Goal: Information Seeking & Learning: Check status

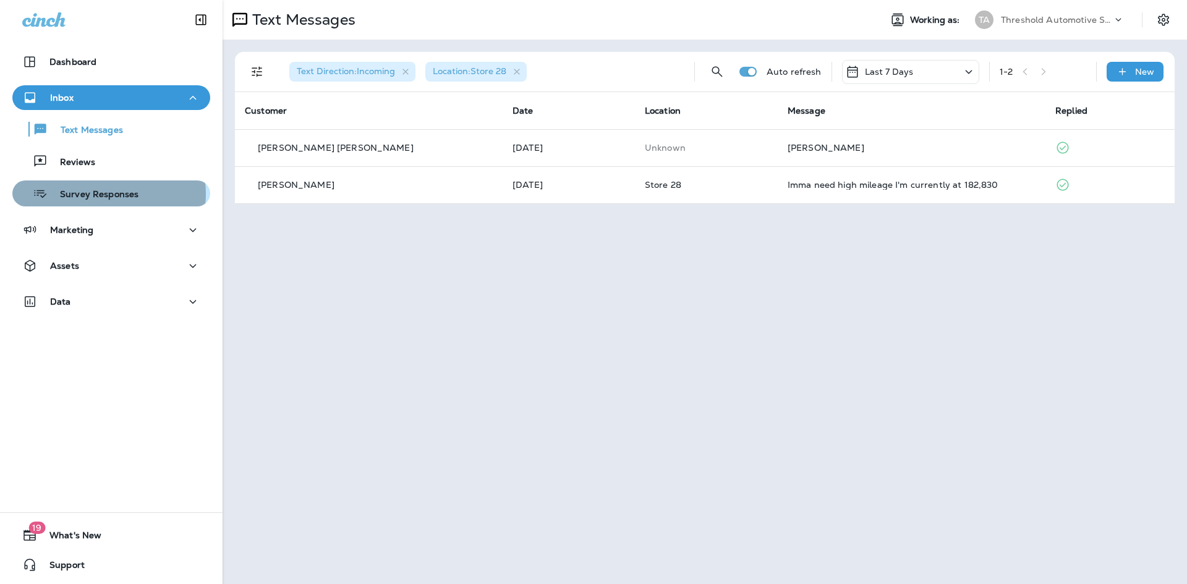
click at [99, 194] on p "Survey Responses" at bounding box center [93, 195] width 91 height 12
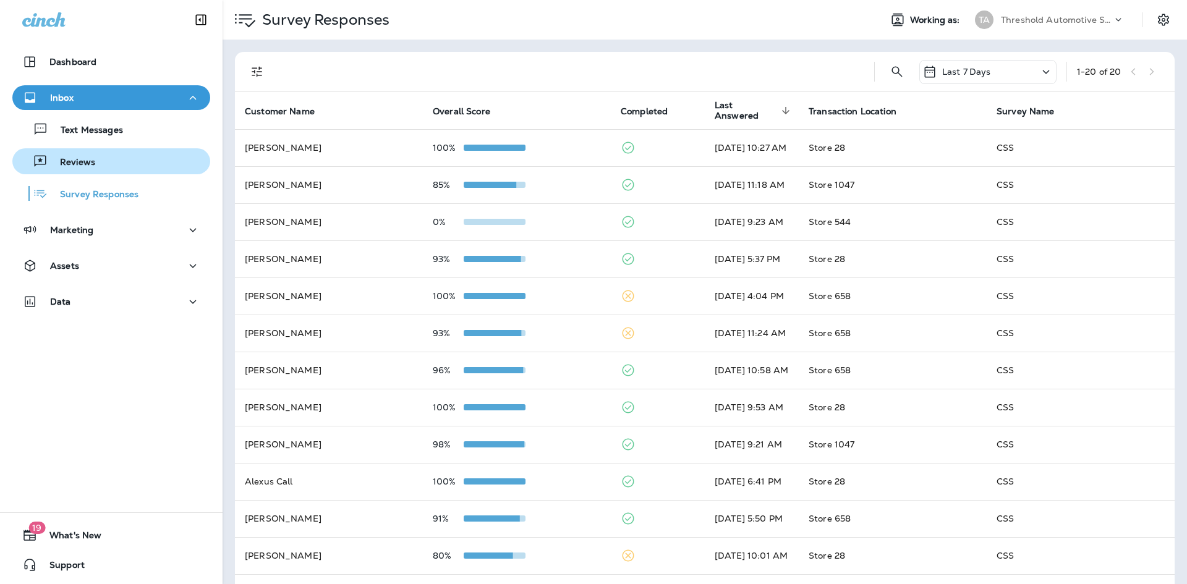
click at [107, 152] on div "Reviews" at bounding box center [111, 161] width 188 height 19
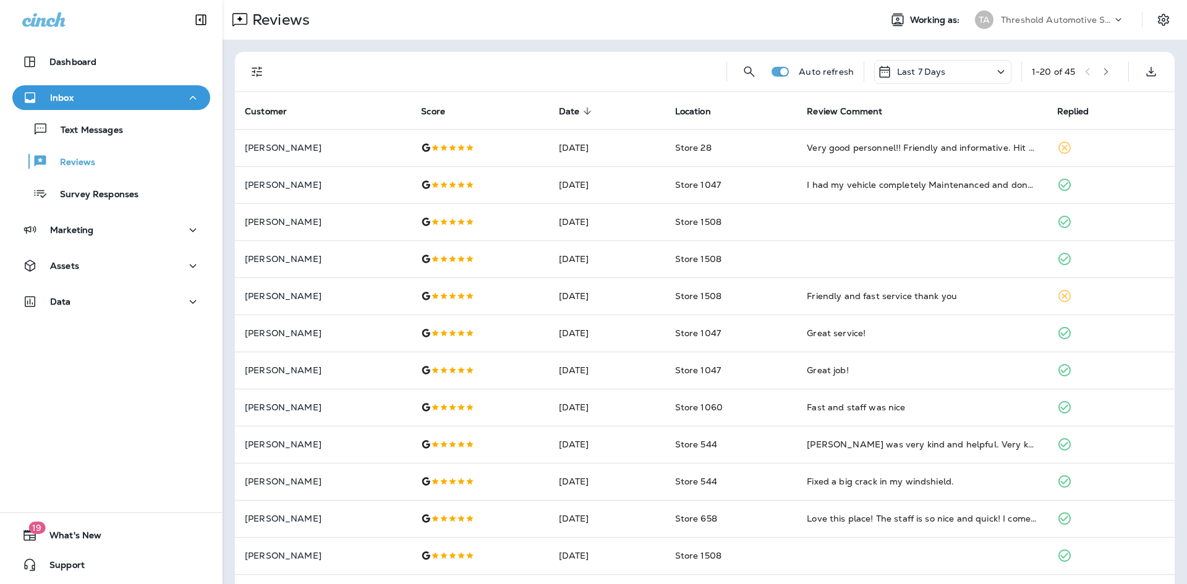
drag, startPoint x: 179, startPoint y: 1, endPoint x: 572, endPoint y: 100, distance: 405.5
click at [578, 2] on div "Reviews Working as: TA Threshold Automotive Service dba Grease Monkey" at bounding box center [704, 20] width 964 height 40
click at [110, 197] on p "Survey Responses" at bounding box center [93, 195] width 91 height 12
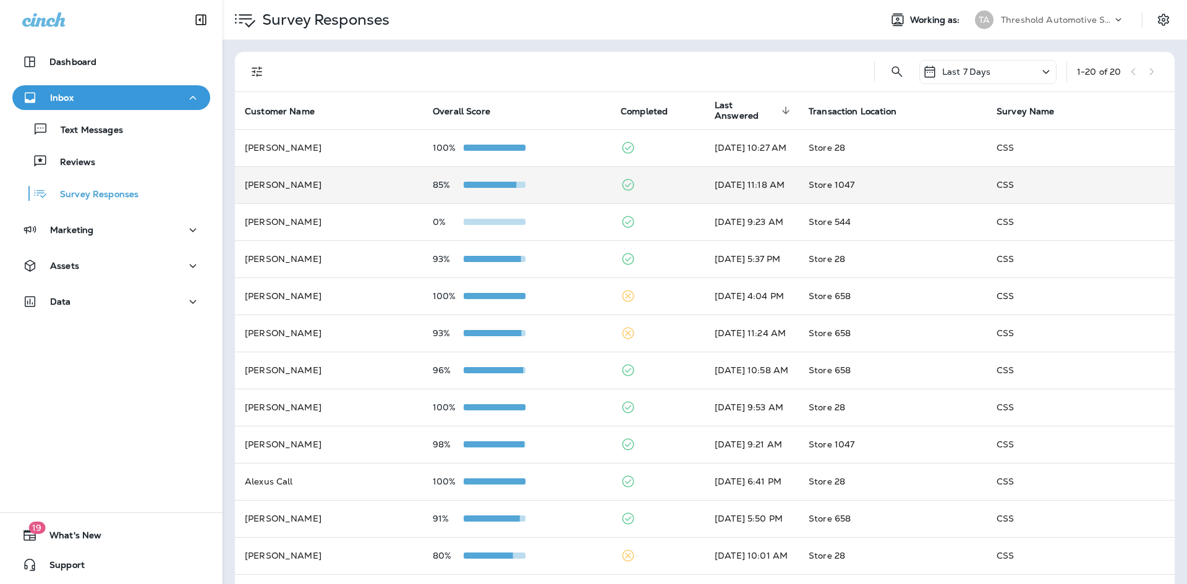
click at [575, 195] on td "85%" at bounding box center [517, 184] width 188 height 37
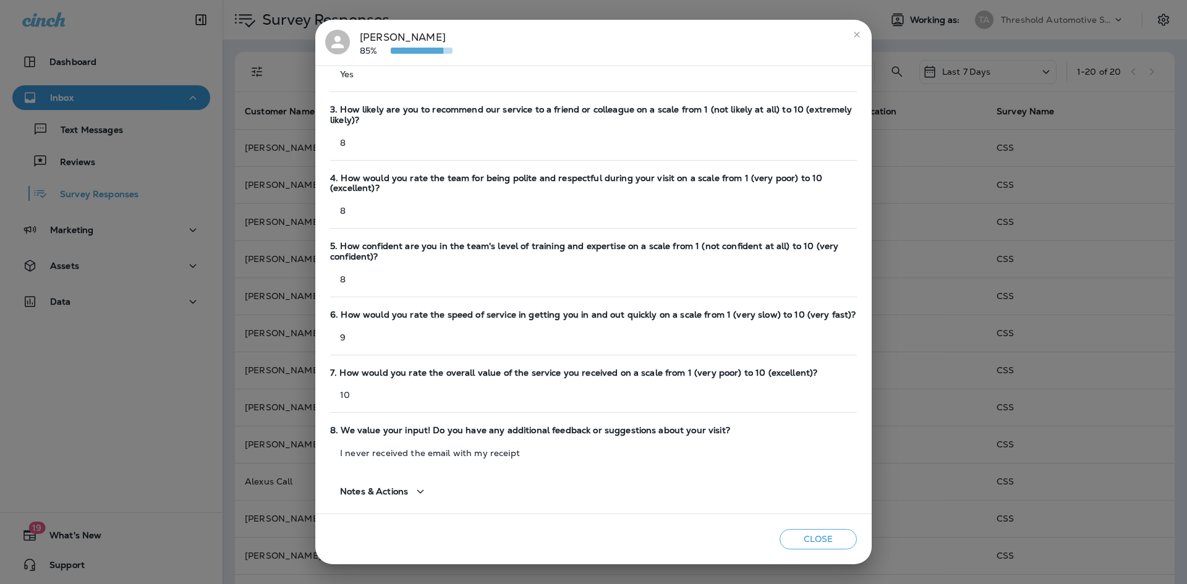
scroll to position [164, 0]
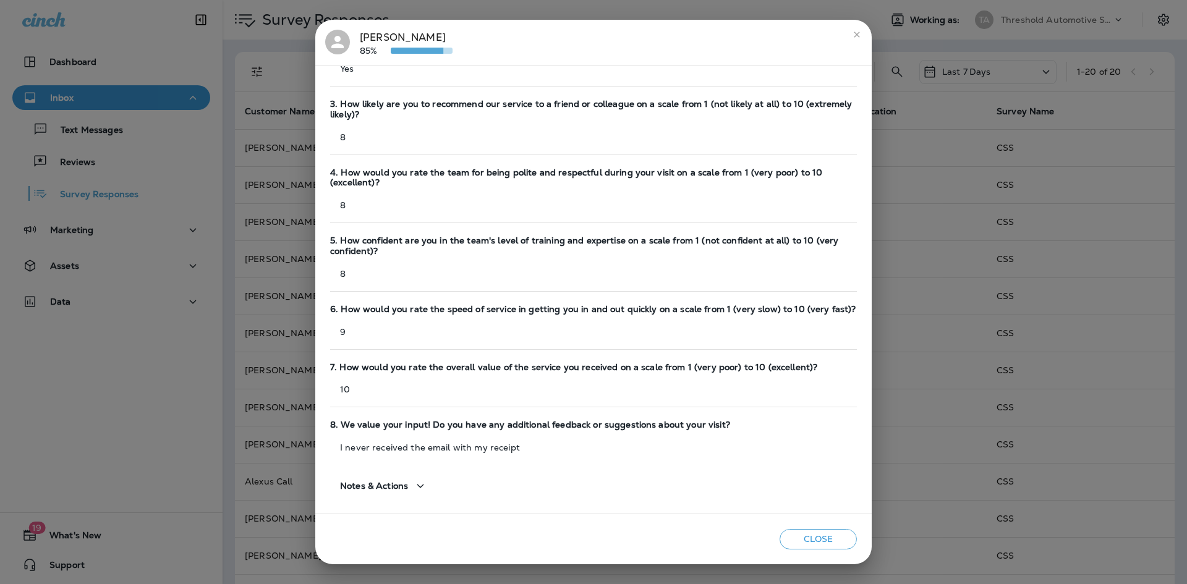
click at [849, 33] on button "close" at bounding box center [857, 35] width 20 height 20
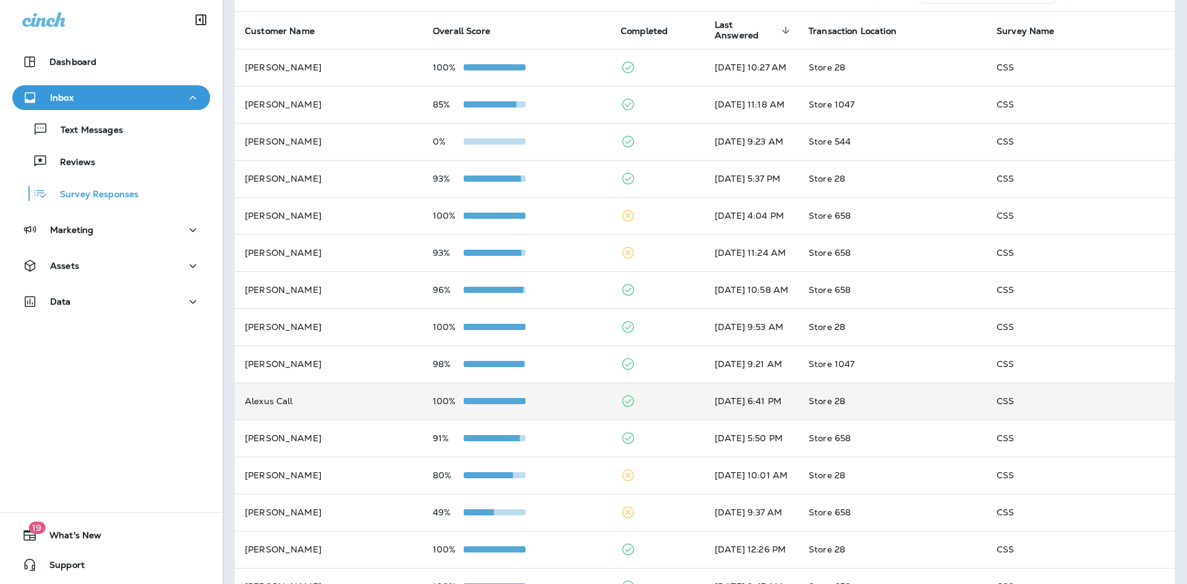
scroll to position [0, 0]
